Goal: Participate in discussion: Engage in conversation with other users on a specific topic

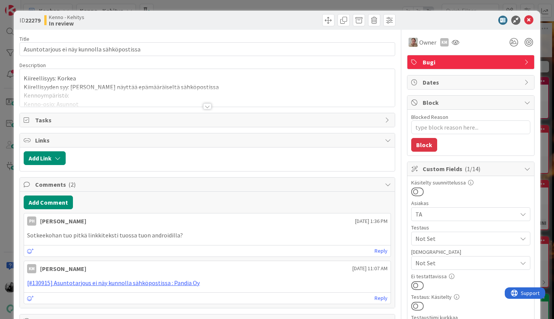
type textarea "x"
click at [528, 18] on icon at bounding box center [528, 20] width 9 height 9
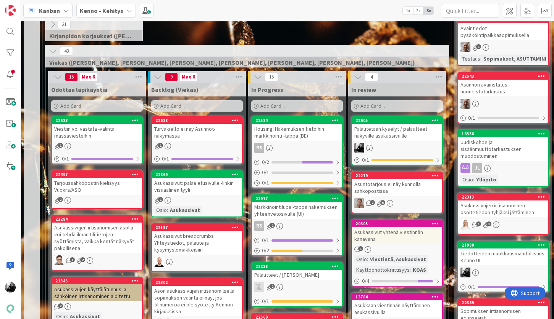
scroll to position [166, 0]
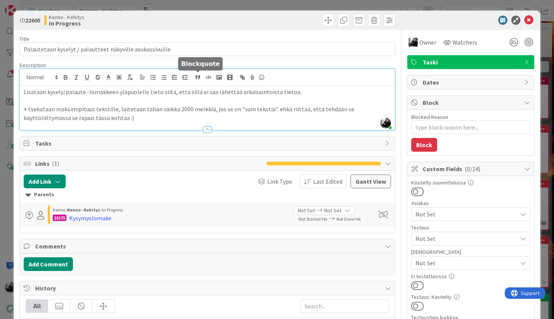
scroll to position [121, 0]
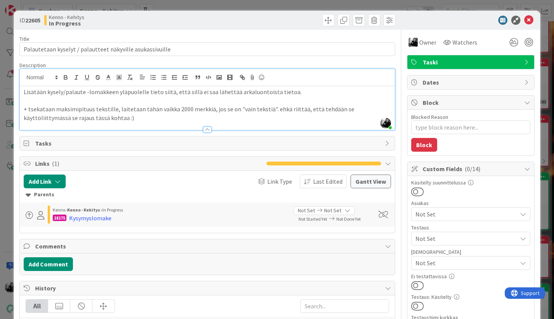
click at [24, 92] on p "Lisätään kysely/palaute -lomakkeen yläpuolelle tieto siitä, että sillä ei saa l…" at bounding box center [207, 92] width 367 height 9
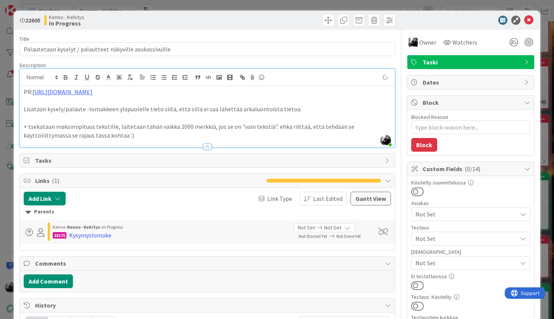
type textarea "x"
click at [529, 23] on icon at bounding box center [528, 20] width 9 height 9
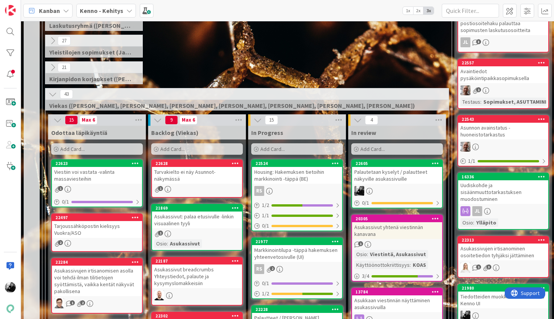
drag, startPoint x: 296, startPoint y: 172, endPoint x: 357, endPoint y: 10, distance: 174.0
